Goal: Information Seeking & Learning: Check status

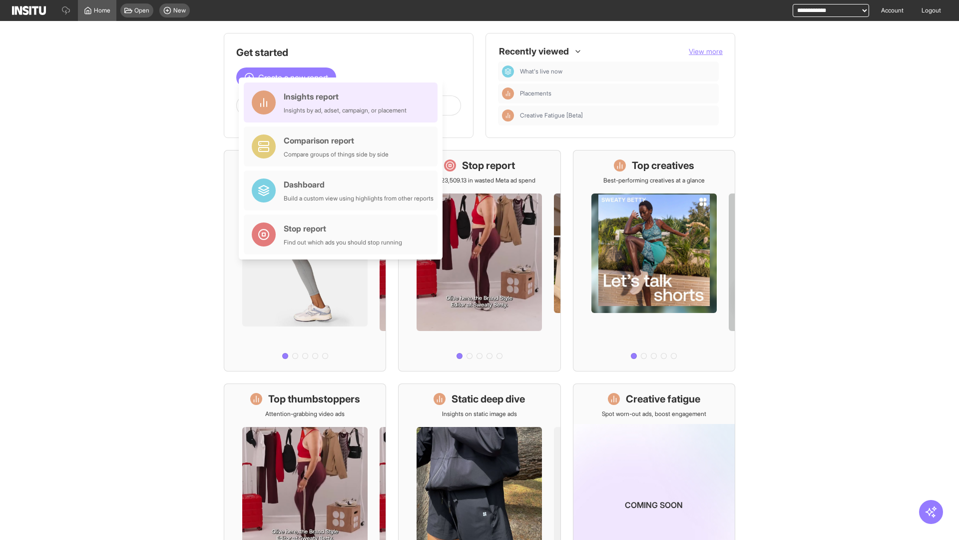
click at [343, 102] on div "Insights report Insights by ad, adset, campaign, or placement" at bounding box center [345, 102] width 123 height 24
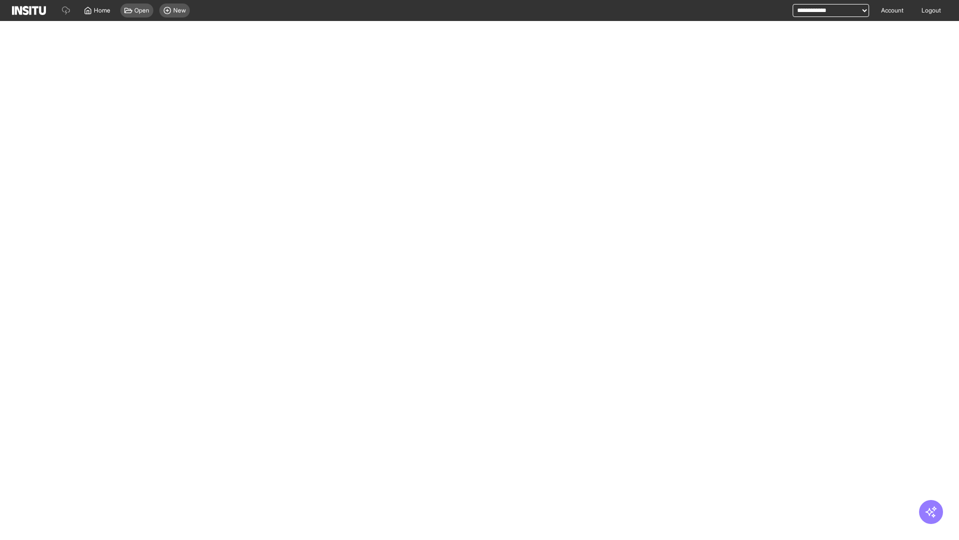
select select "**"
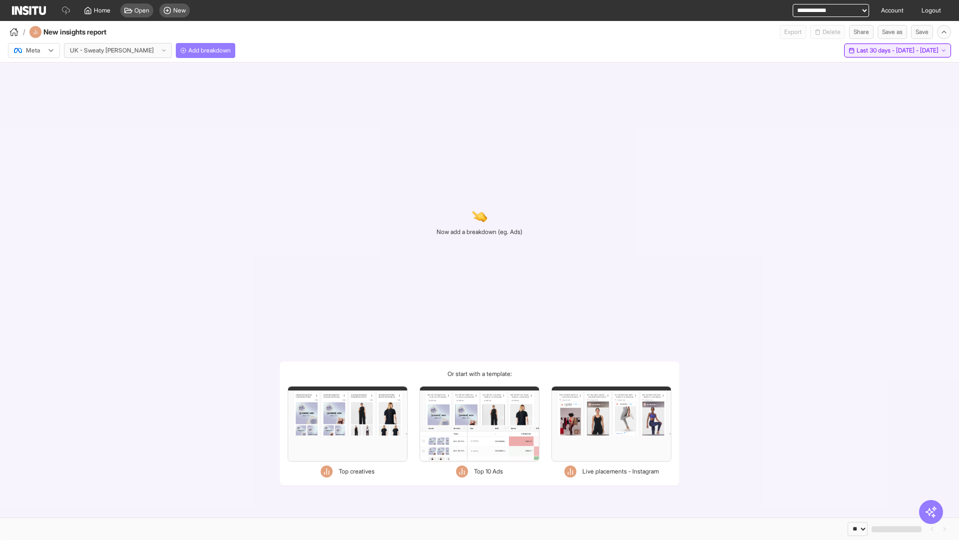
click at [877, 50] on span "Last 30 days - [DATE] - [DATE]" at bounding box center [898, 50] width 82 height 8
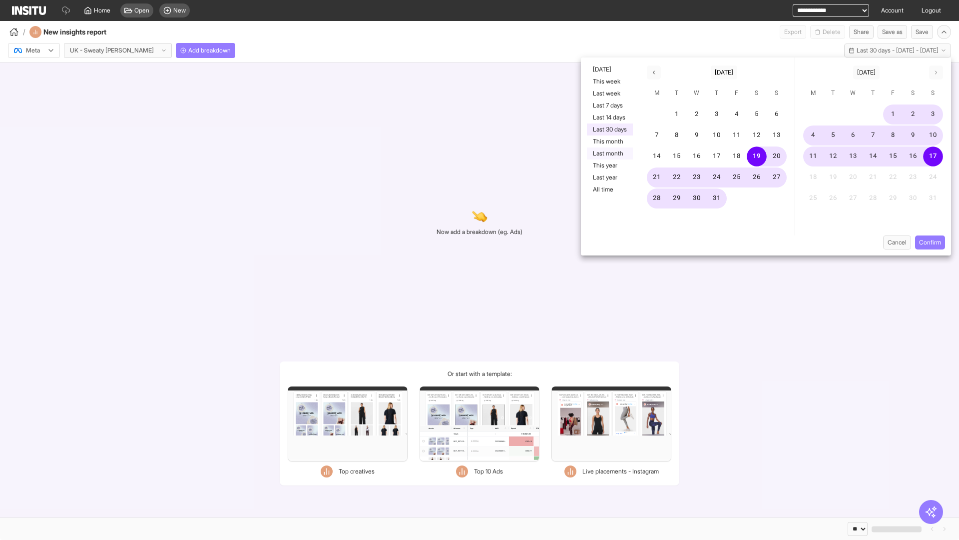
click at [609, 153] on button "Last month" at bounding box center [610, 153] width 46 height 12
